Goal: Information Seeking & Learning: Find specific fact

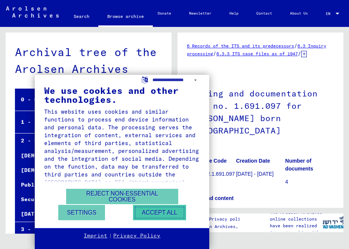
click at [150, 212] on button "Accept all" at bounding box center [159, 212] width 53 height 15
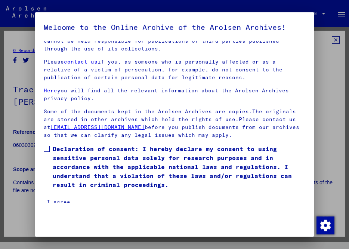
scroll to position [85, 0]
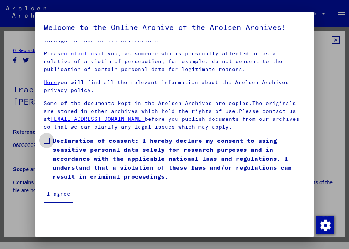
click at [47, 138] on span at bounding box center [47, 140] width 6 height 6
click at [57, 193] on button "I agree" at bounding box center [58, 193] width 29 height 18
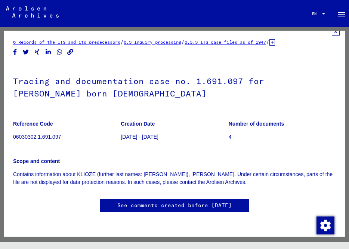
scroll to position [16, 0]
click at [45, 133] on p "06030302.1.691.097" at bounding box center [66, 137] width 107 height 8
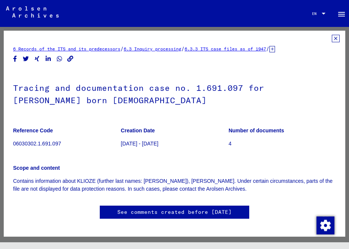
scroll to position [0, 0]
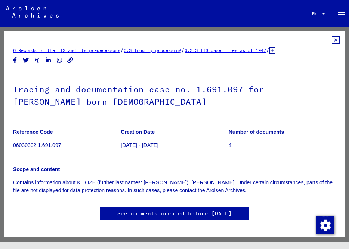
click at [253, 52] on link "6.3.3 ITS case files as of 1947" at bounding box center [224, 50] width 81 height 6
click at [339, 13] on mat-icon "menu" at bounding box center [341, 14] width 9 height 9
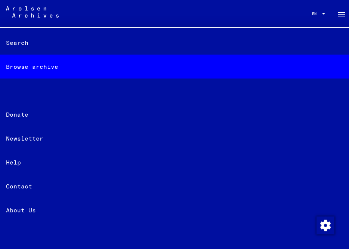
click at [15, 160] on div "Help" at bounding box center [174, 162] width 349 height 24
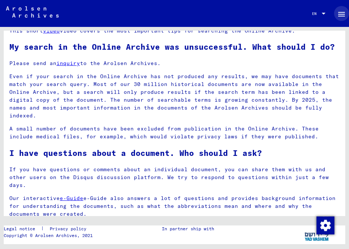
scroll to position [443, 0]
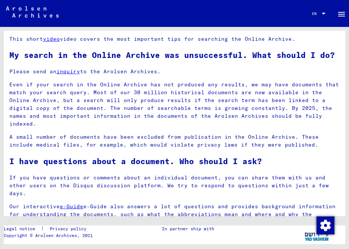
click at [72, 72] on link "inquiry" at bounding box center [68, 71] width 24 height 7
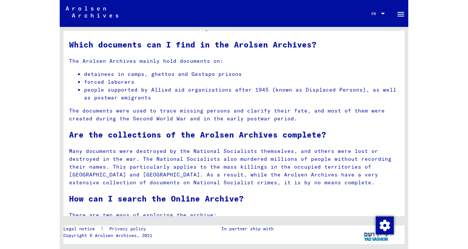
scroll to position [0, 0]
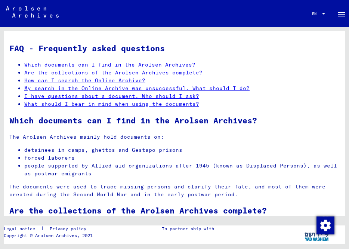
click at [339, 13] on mat-icon "menu" at bounding box center [341, 14] width 9 height 9
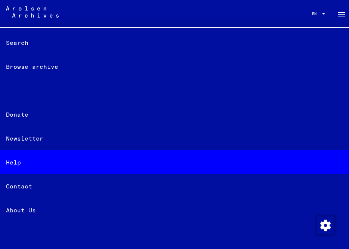
click at [16, 44] on div "Search" at bounding box center [174, 43] width 349 height 24
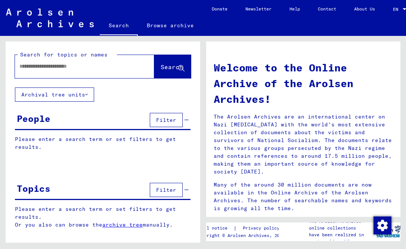
click at [55, 138] on p "Please enter a search term or set filters to get results." at bounding box center [102, 143] width 175 height 16
click at [57, 119] on div "People Filter" at bounding box center [102, 120] width 175 height 19
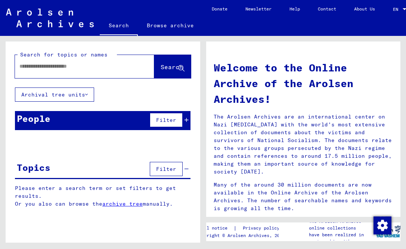
click at [52, 139] on p "Please enter a search term or set filters to get results." at bounding box center [102, 143] width 175 height 16
click at [54, 139] on p "Please enter a search term or set filters to get results." at bounding box center [102, 143] width 175 height 16
click at [58, 122] on div "People Filter" at bounding box center [102, 120] width 175 height 19
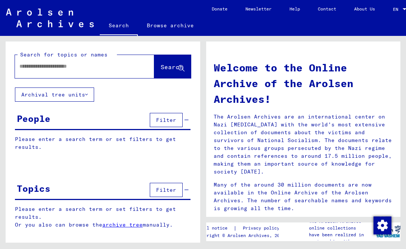
click at [52, 137] on p "Please enter a search term or set filters to get results." at bounding box center [102, 143] width 175 height 16
click at [47, 144] on p "Please enter a search term or set filters to get results." at bounding box center [102, 143] width 175 height 16
click at [35, 144] on p "Please enter a search term or set filters to get results." at bounding box center [102, 143] width 175 height 16
click at [46, 119] on div "People" at bounding box center [34, 118] width 34 height 13
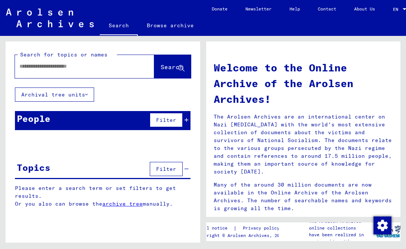
click at [57, 62] on input "text" at bounding box center [75, 66] width 112 height 8
click at [163, 67] on span "Search" at bounding box center [172, 66] width 22 height 7
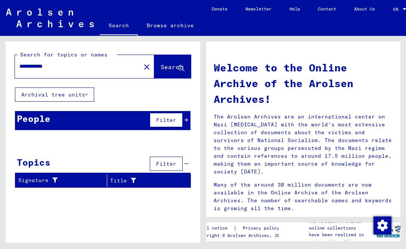
click at [2, 96] on div "**********" at bounding box center [101, 139] width 203 height 206
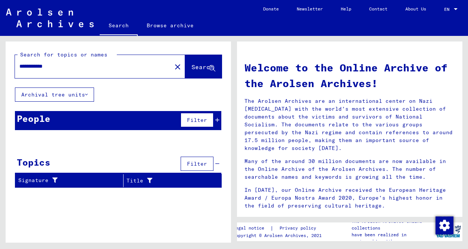
click at [110, 118] on div "People Filter" at bounding box center [118, 120] width 206 height 19
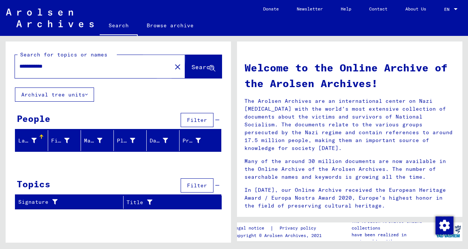
click at [194, 67] on span "Search" at bounding box center [202, 66] width 22 height 7
click at [212, 67] on icon at bounding box center [212, 68] width 6 height 6
click at [72, 96] on button "Archival tree units" at bounding box center [54, 94] width 79 height 14
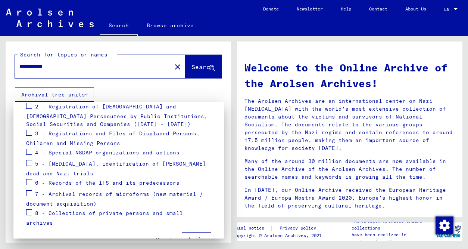
scroll to position [138, 0]
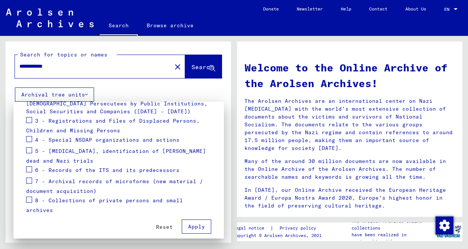
click at [186, 85] on div at bounding box center [234, 124] width 468 height 249
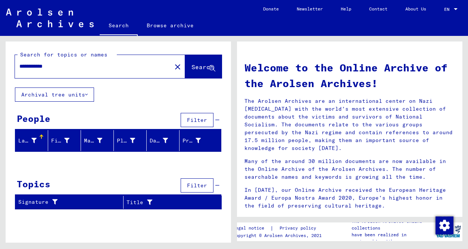
click at [40, 66] on input "**********" at bounding box center [90, 66] width 143 height 8
type input "******"
click at [191, 67] on span "Search" at bounding box center [202, 66] width 22 height 7
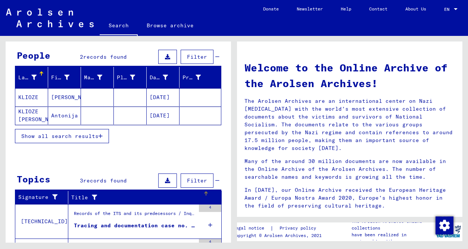
scroll to position [61, 0]
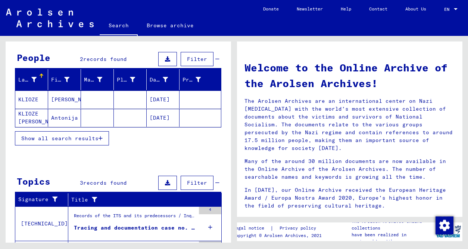
click at [33, 99] on mat-cell "KLIOZE" at bounding box center [31, 99] width 33 height 18
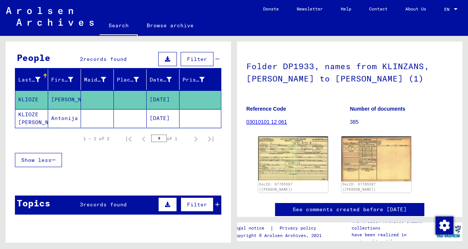
scroll to position [37, 0]
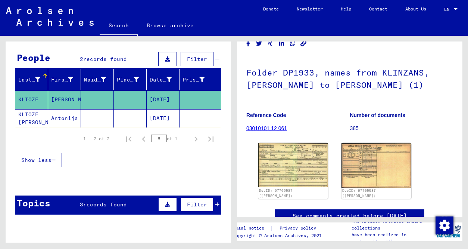
click at [274, 127] on link "03010101 12 061" at bounding box center [266, 128] width 41 height 6
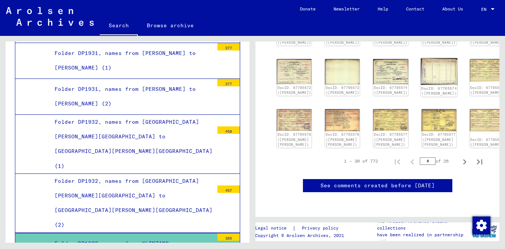
scroll to position [312, 0]
click at [348, 138] on link "DocID: 67705578 ([PERSON_NAME])" at bounding box center [486, 143] width 35 height 10
click at [348, 108] on img at bounding box center [486, 119] width 37 height 23
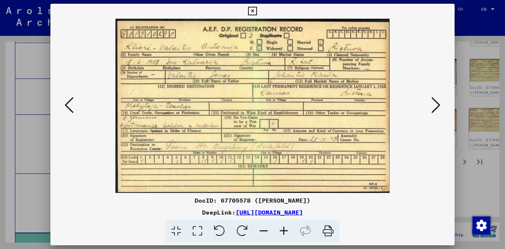
click at [348, 99] on div at bounding box center [252, 106] width 404 height 174
